Goal: Task Accomplishment & Management: Manage account settings

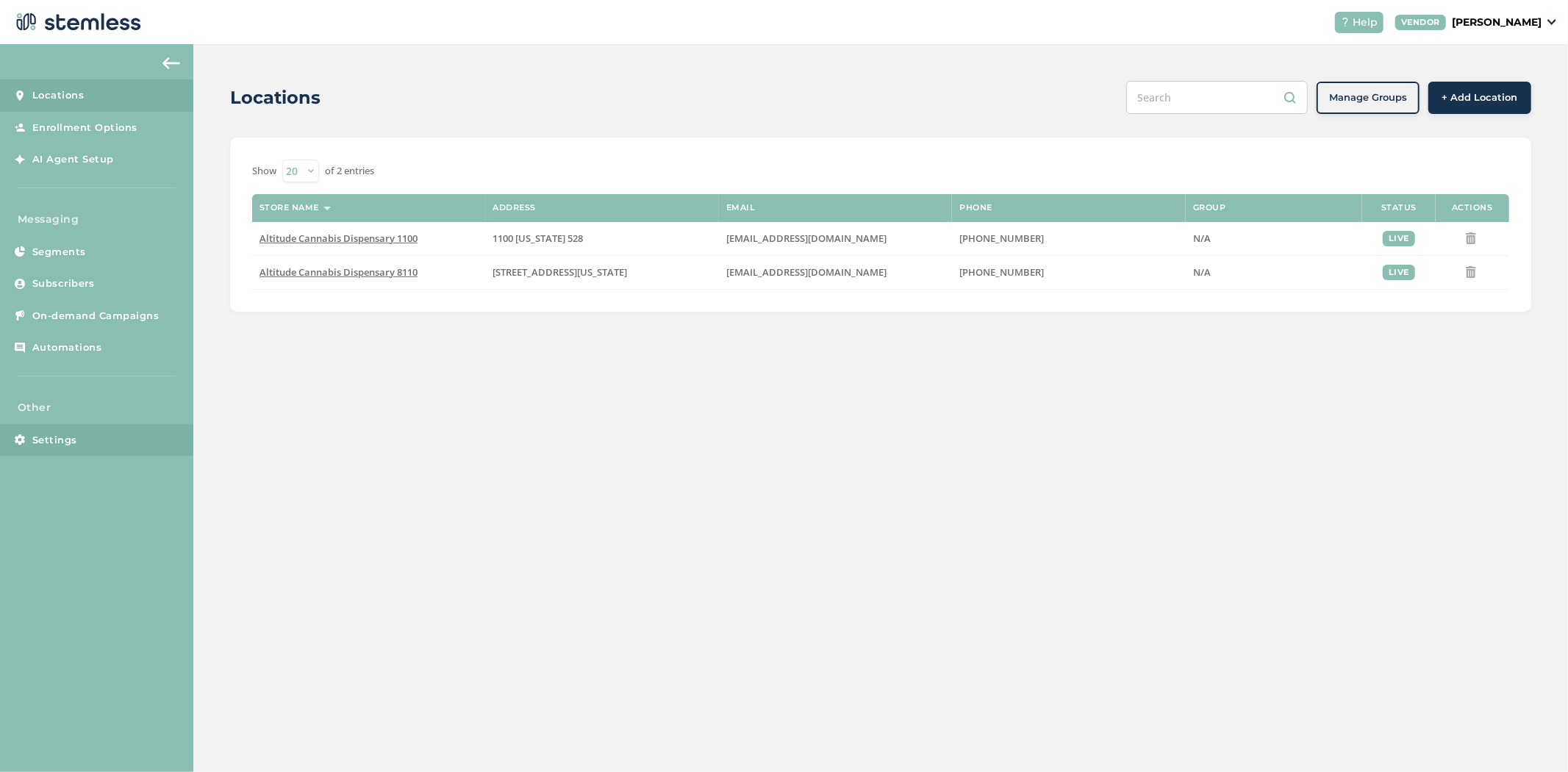
click at [74, 430] on link "Settings" at bounding box center [96, 440] width 193 height 32
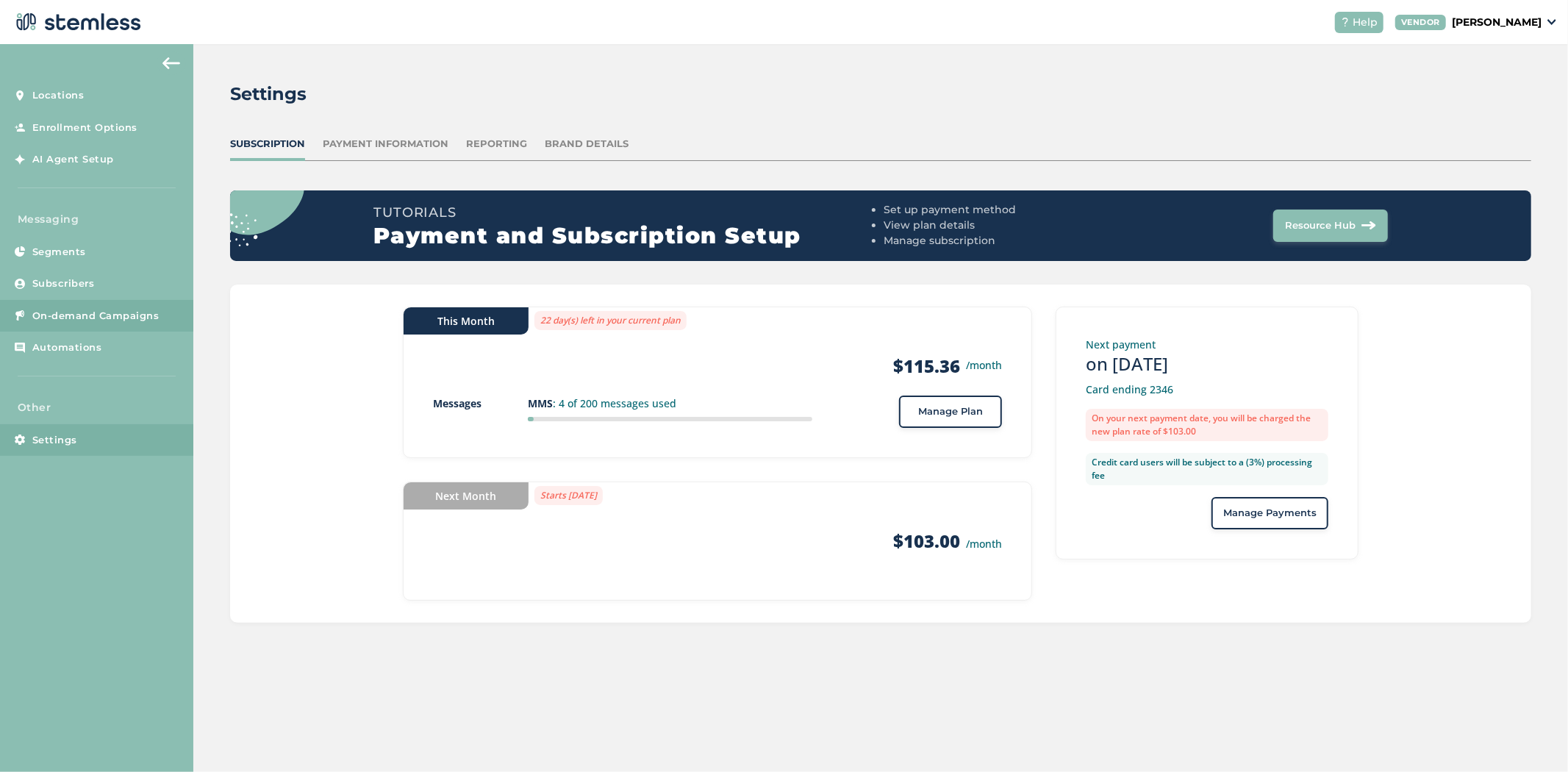
click at [74, 309] on span "On-demand Campaigns" at bounding box center [95, 316] width 127 height 15
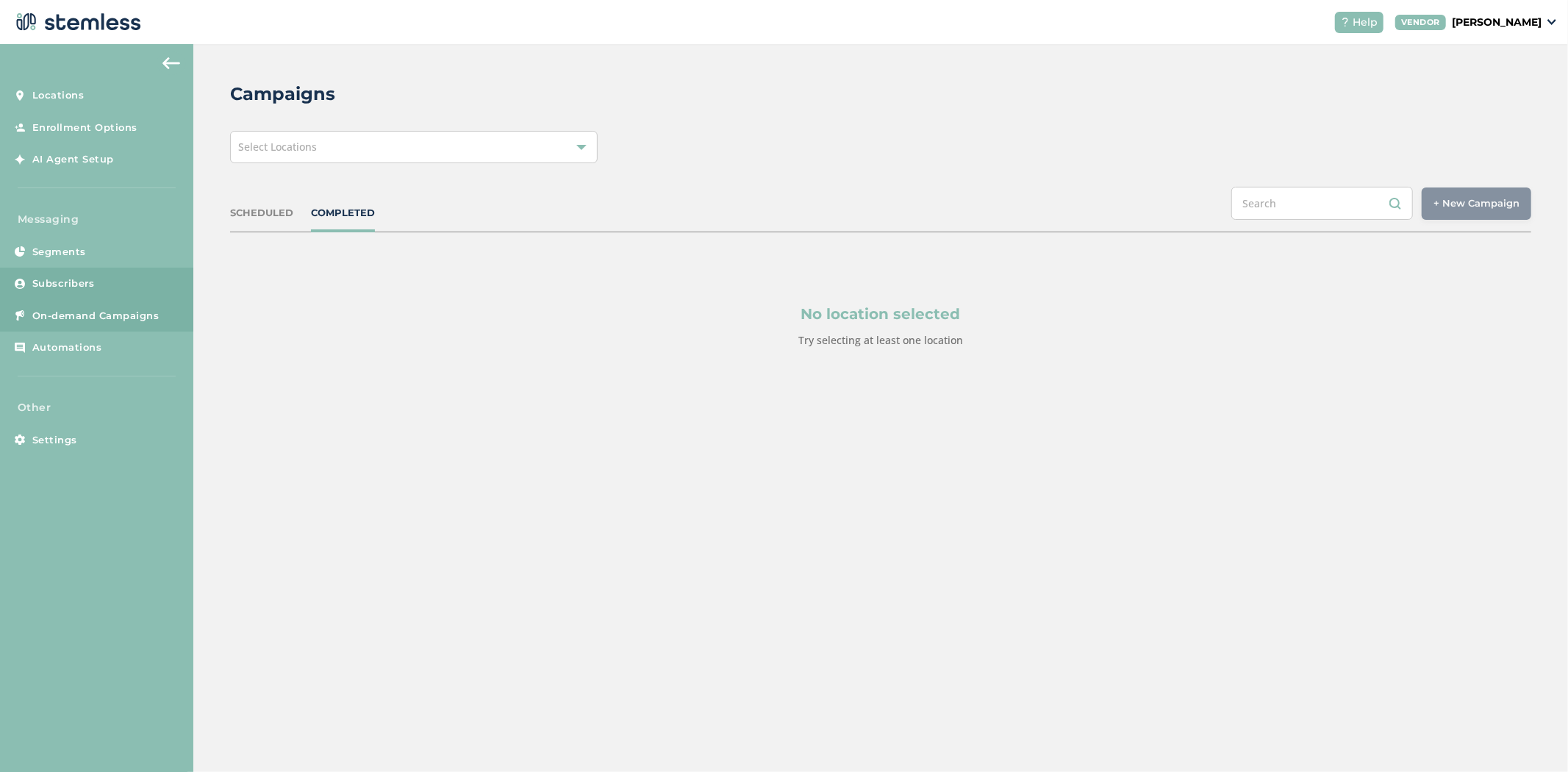
click at [98, 274] on link "Subscribers" at bounding box center [96, 283] width 193 height 32
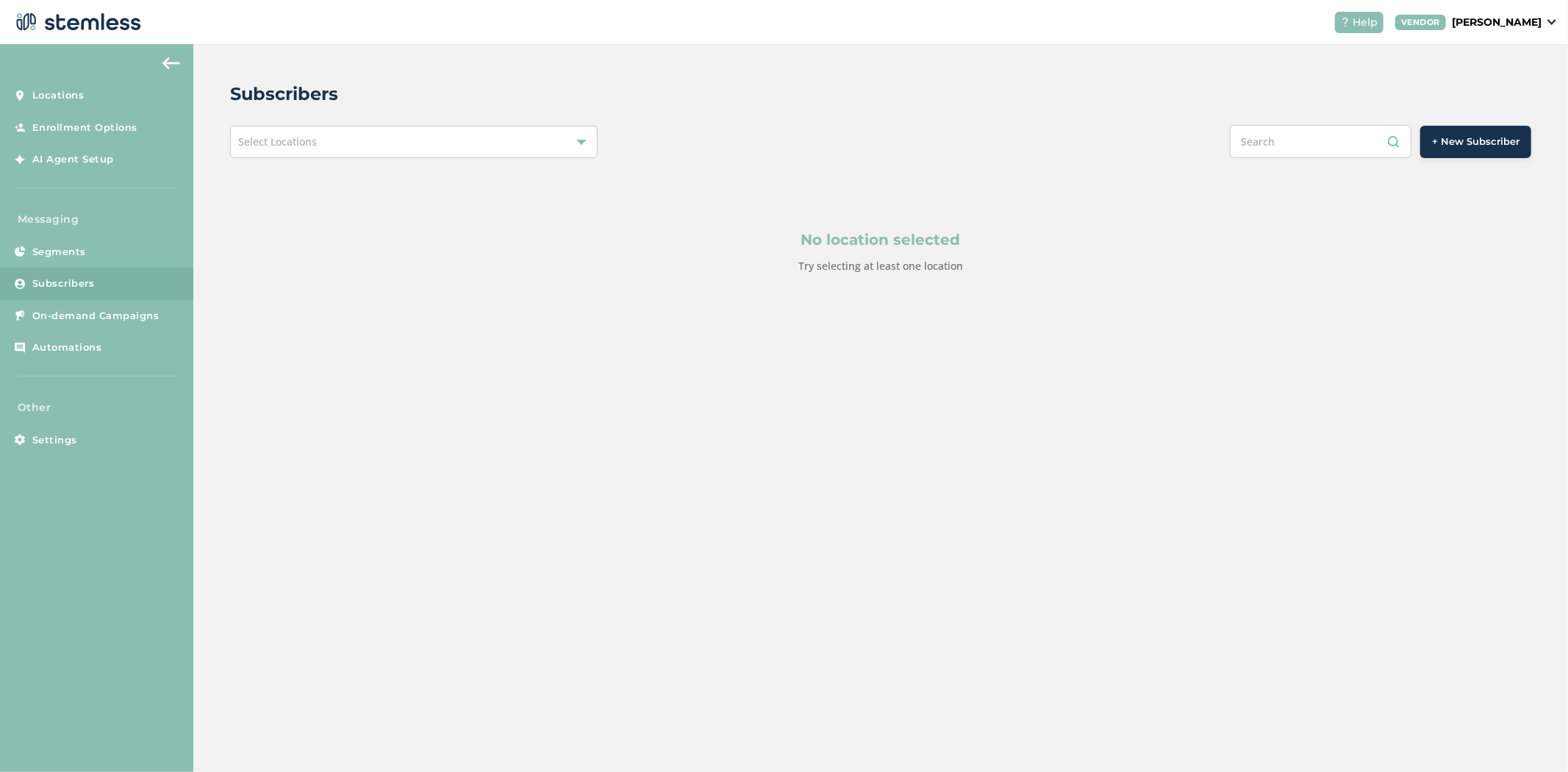
click at [382, 135] on div "Select Locations" at bounding box center [414, 141] width 368 height 32
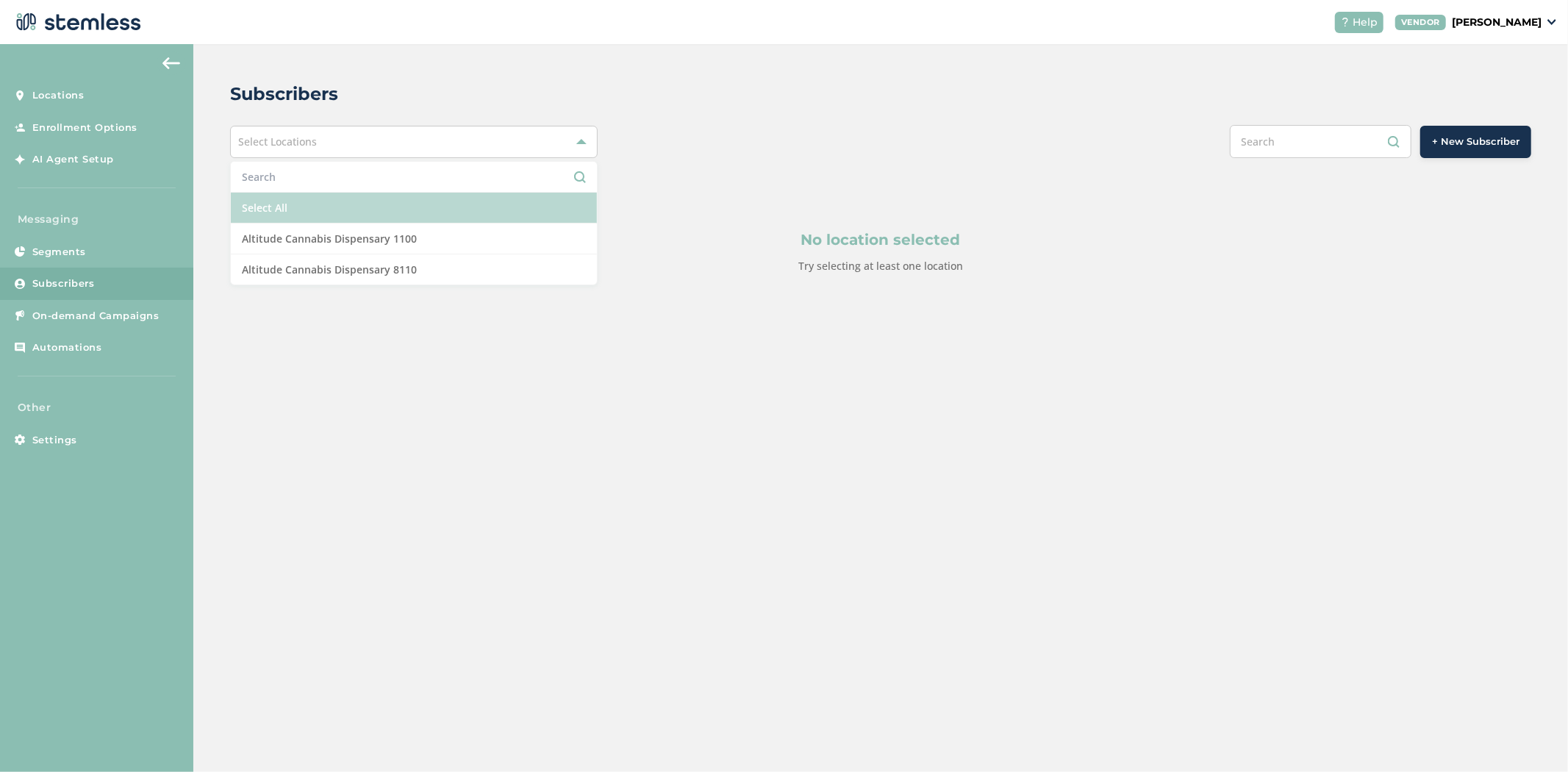
click at [365, 206] on li "Select All" at bounding box center [414, 209] width 366 height 31
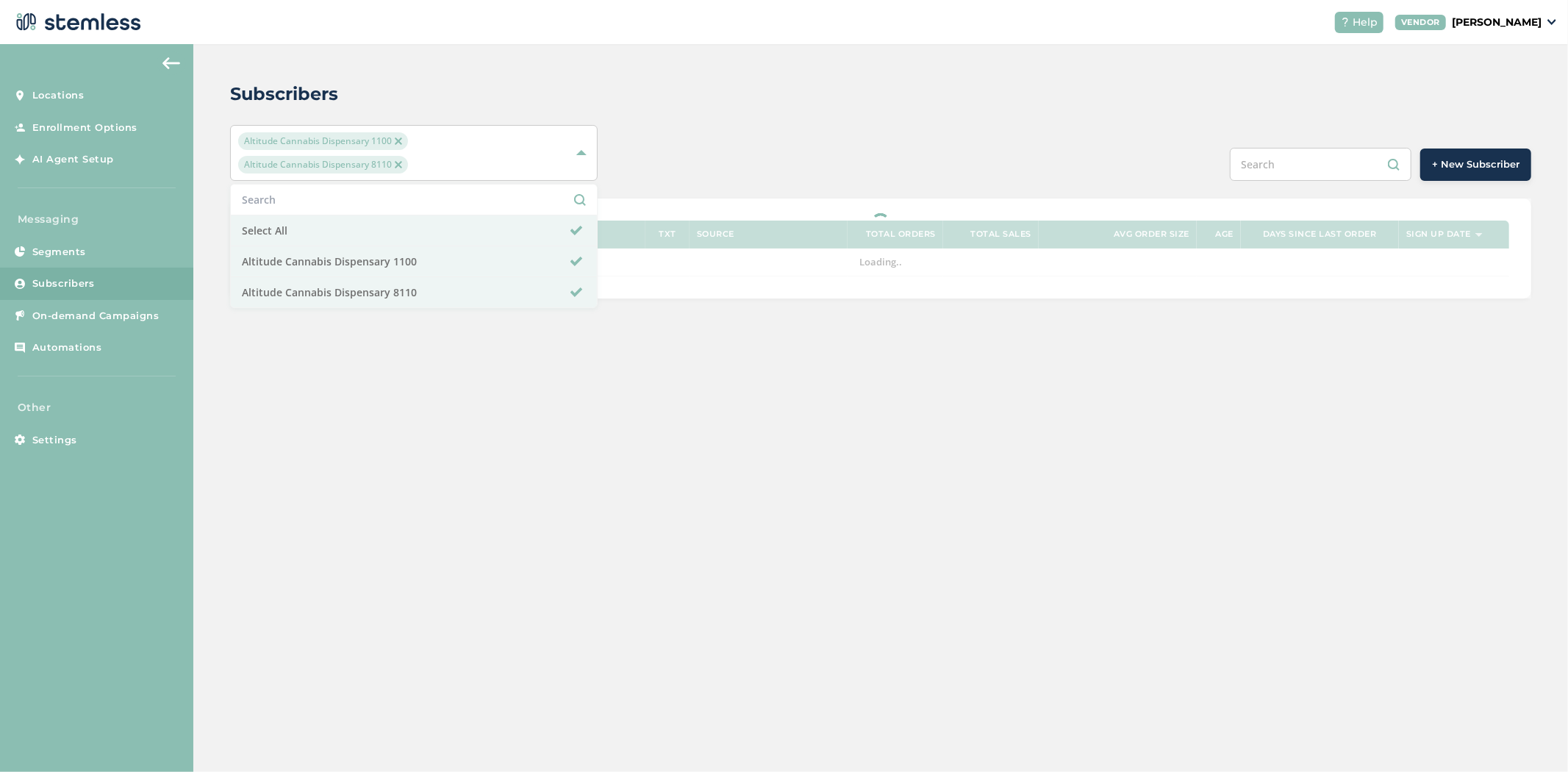
click at [540, 100] on div "Subscribers" at bounding box center [875, 93] width 1289 height 27
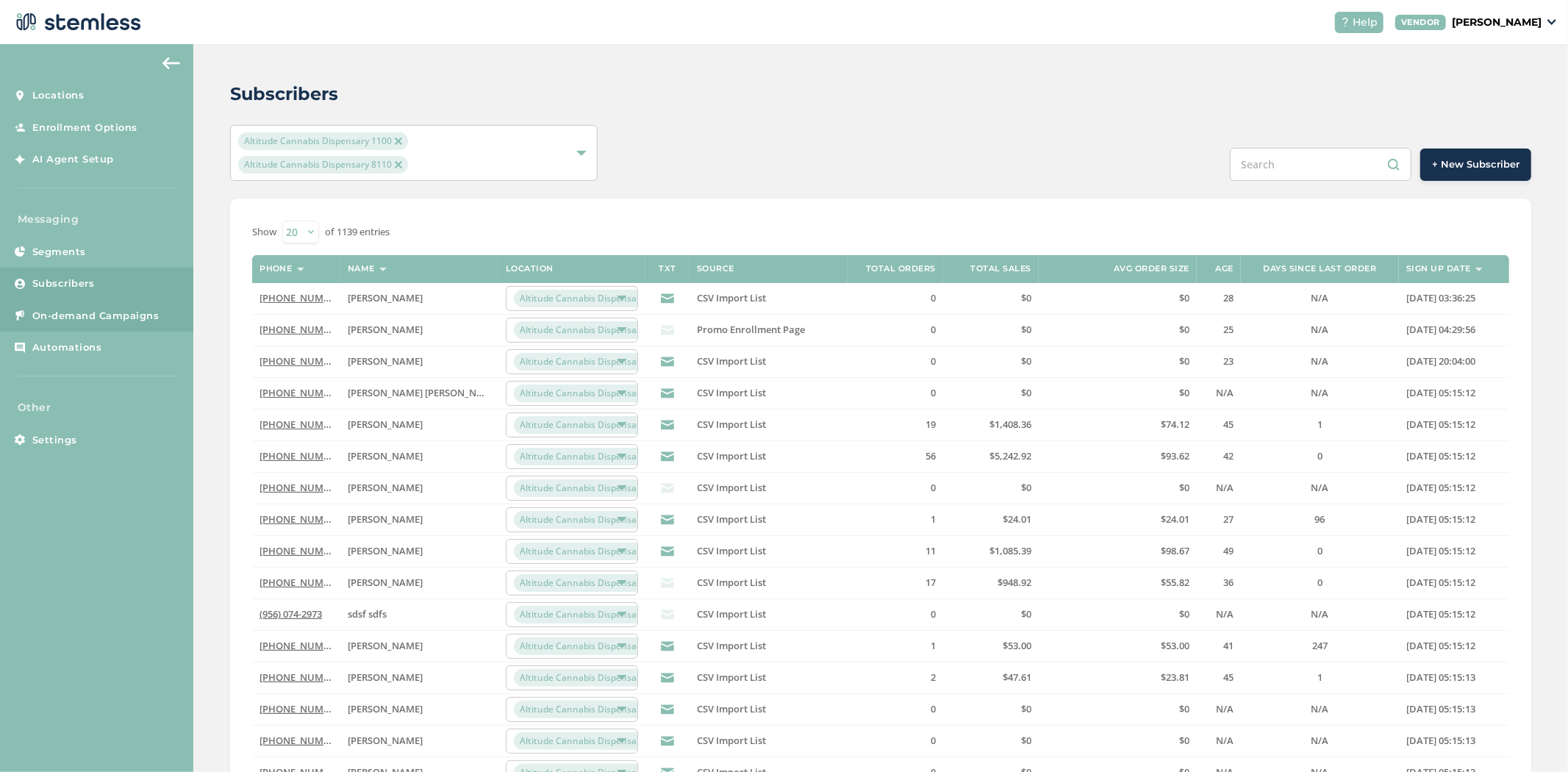
click at [93, 318] on span "On-demand Campaigns" at bounding box center [95, 316] width 127 height 15
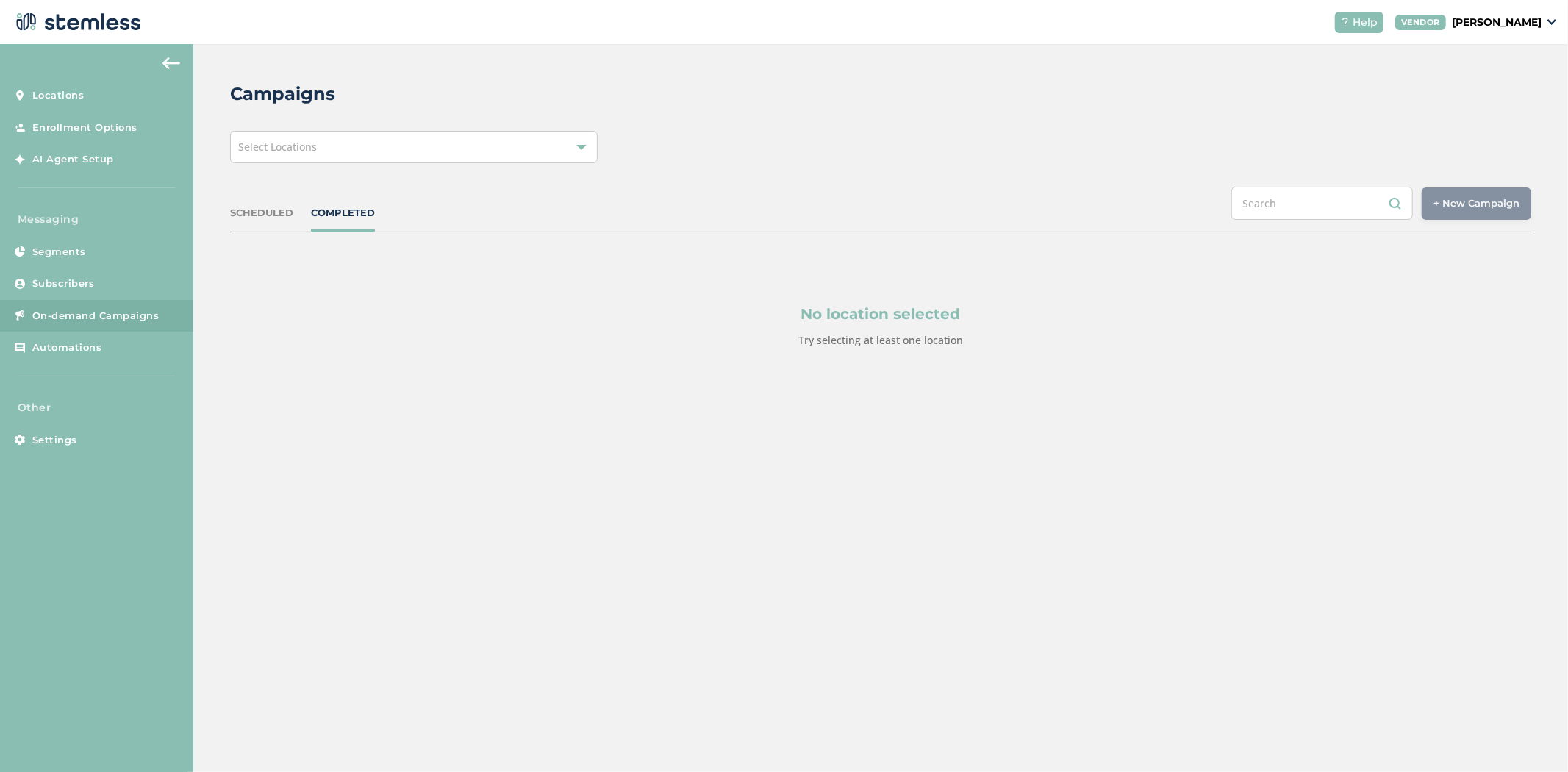
click at [343, 158] on div "Select Locations" at bounding box center [414, 146] width 368 height 32
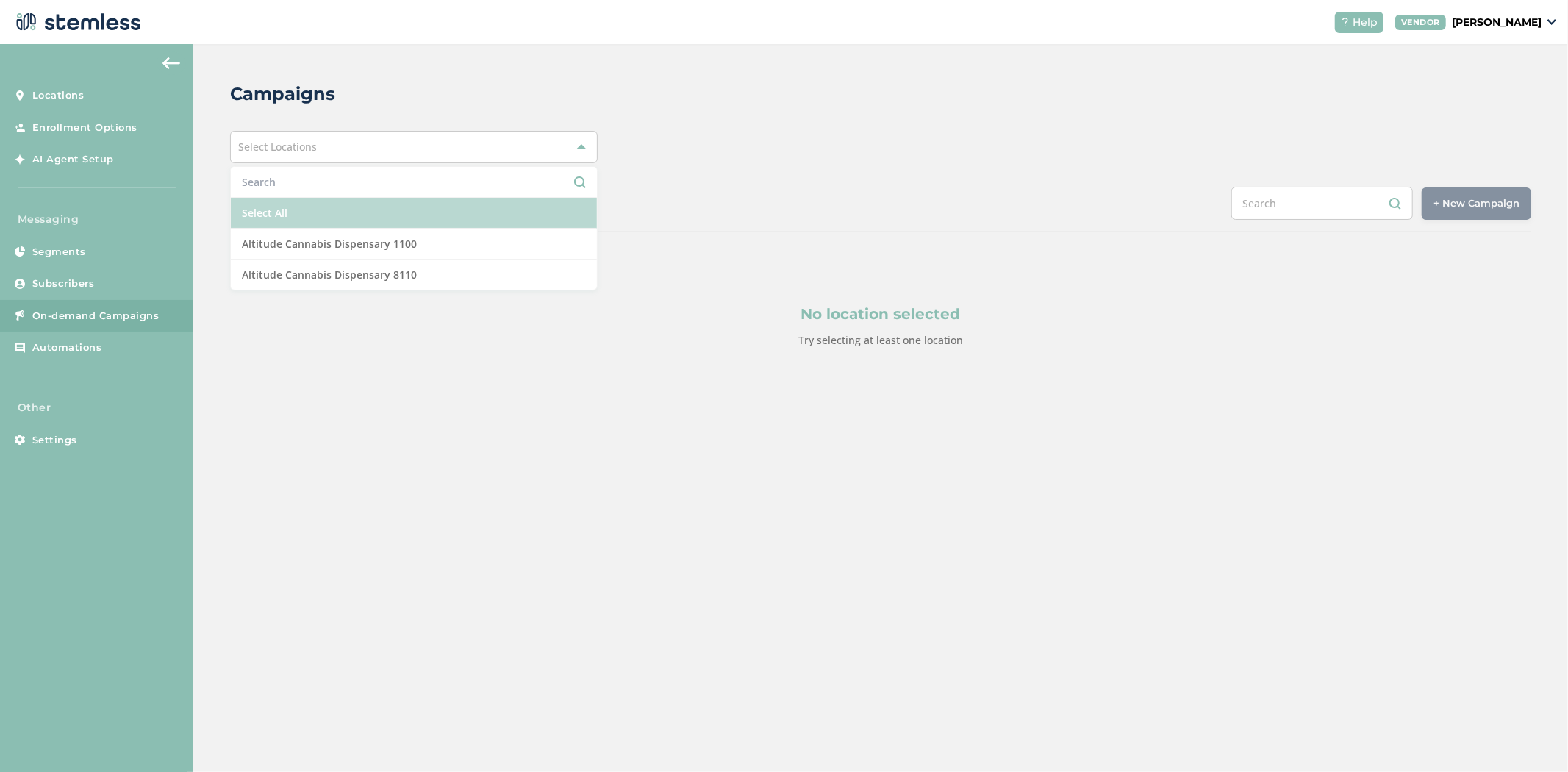
click at [318, 206] on li "Select All" at bounding box center [414, 214] width 366 height 31
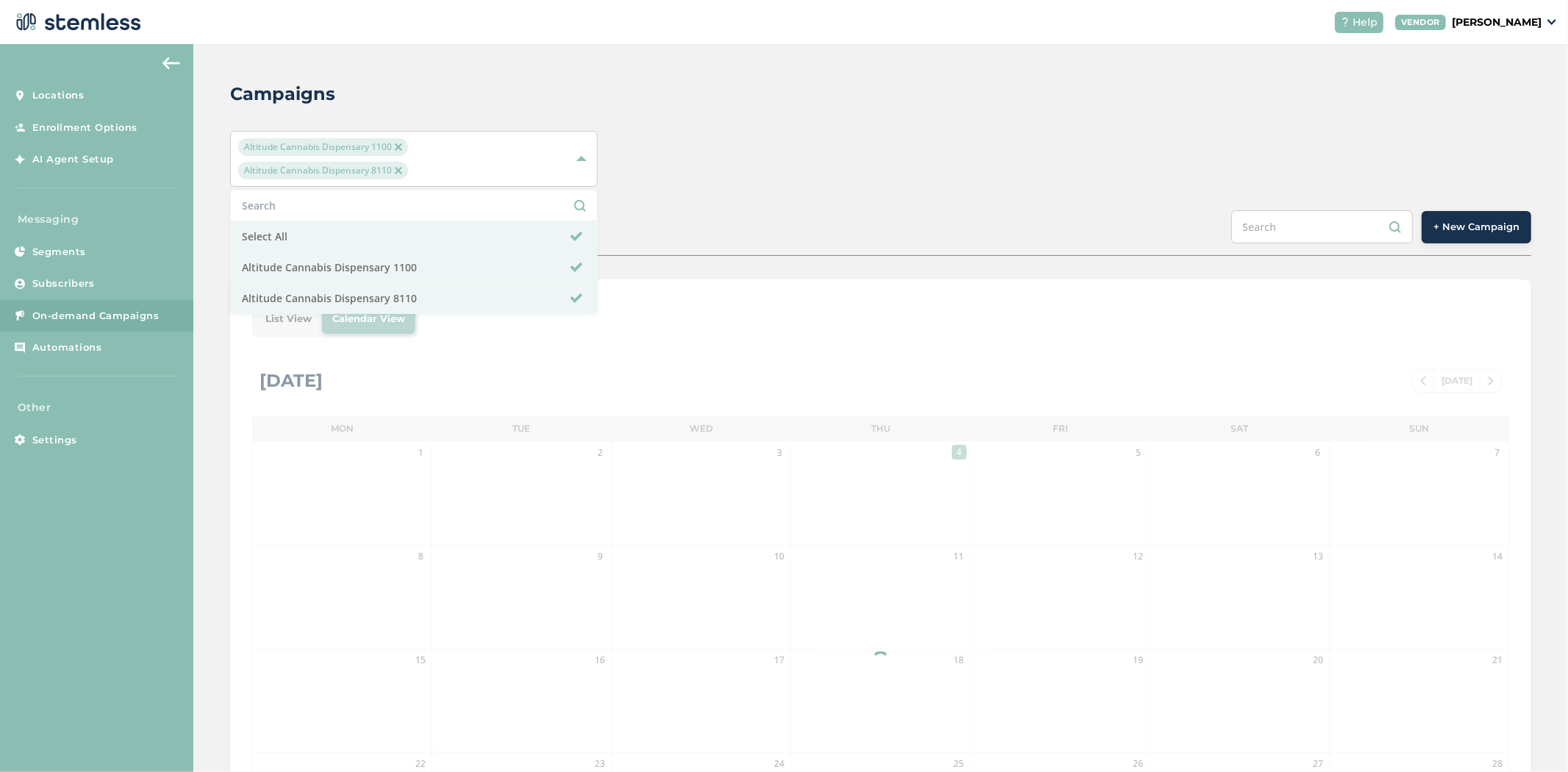
click at [738, 55] on div "Campaigns Altitude Cannabis Dispensary 1100 Altitude Cannabis Dispensary 8110 S…" at bounding box center [880, 531] width 1375 height 975
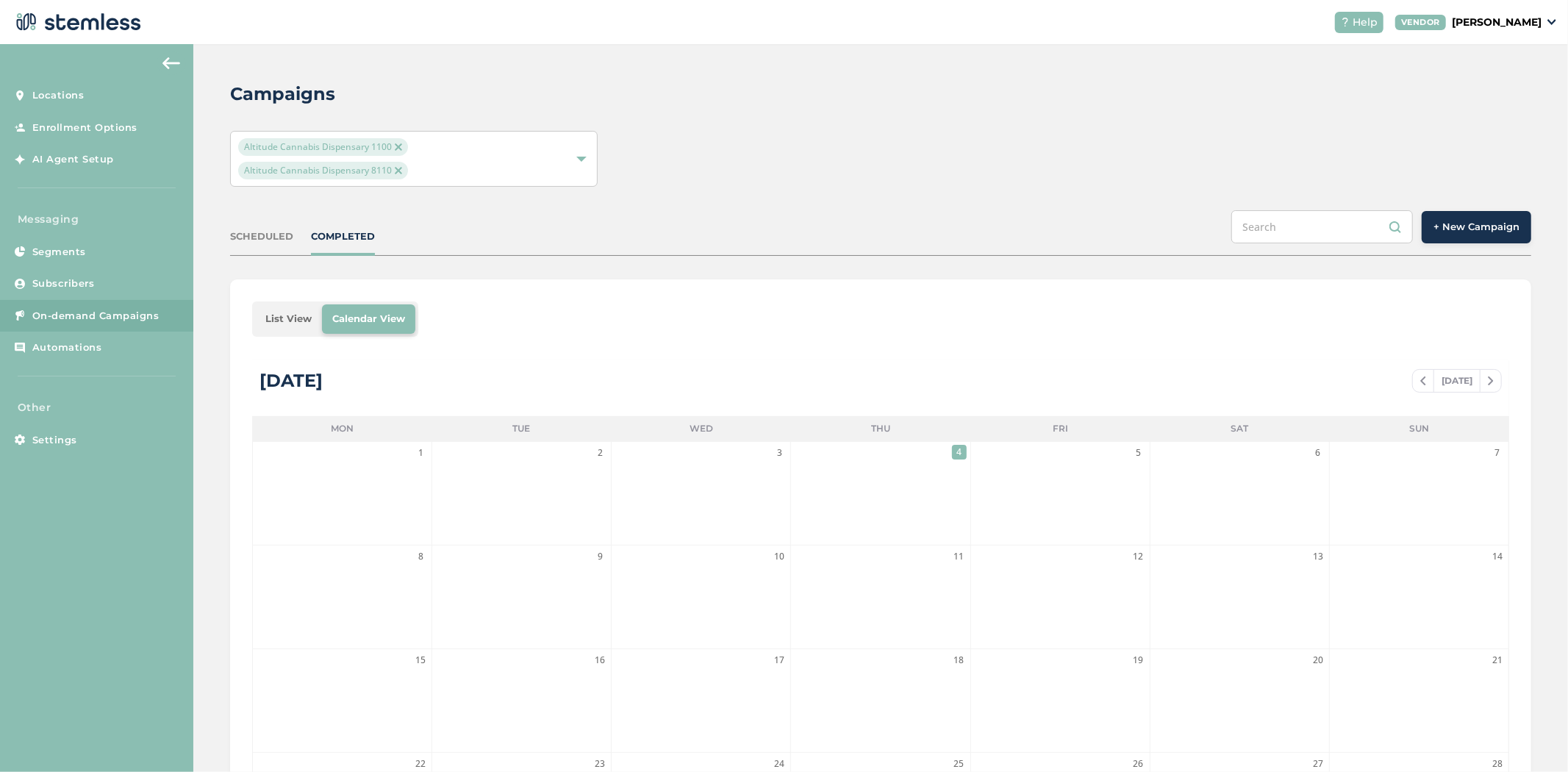
click at [286, 319] on li "List View" at bounding box center [288, 319] width 67 height 29
